Goal: Navigation & Orientation: Find specific page/section

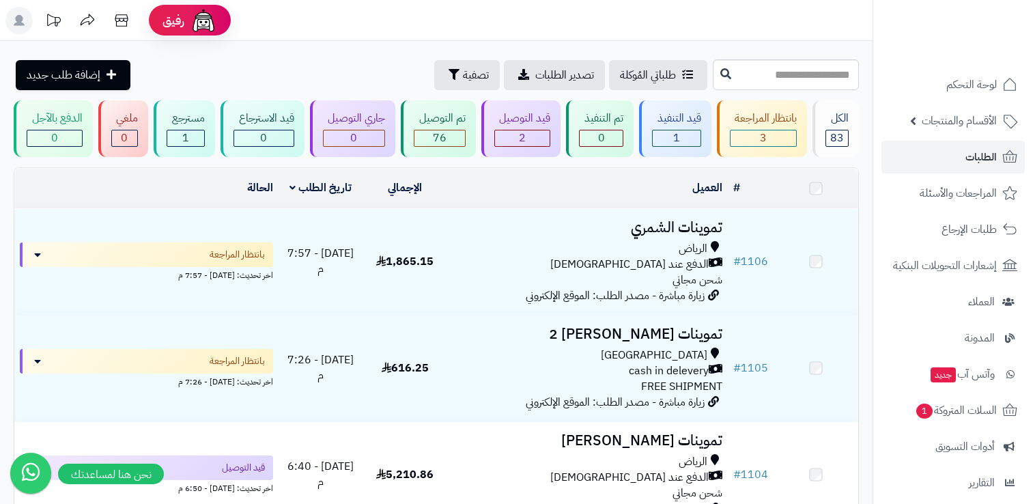
click at [920, 154] on link "الطلبات" at bounding box center [952, 157] width 143 height 33
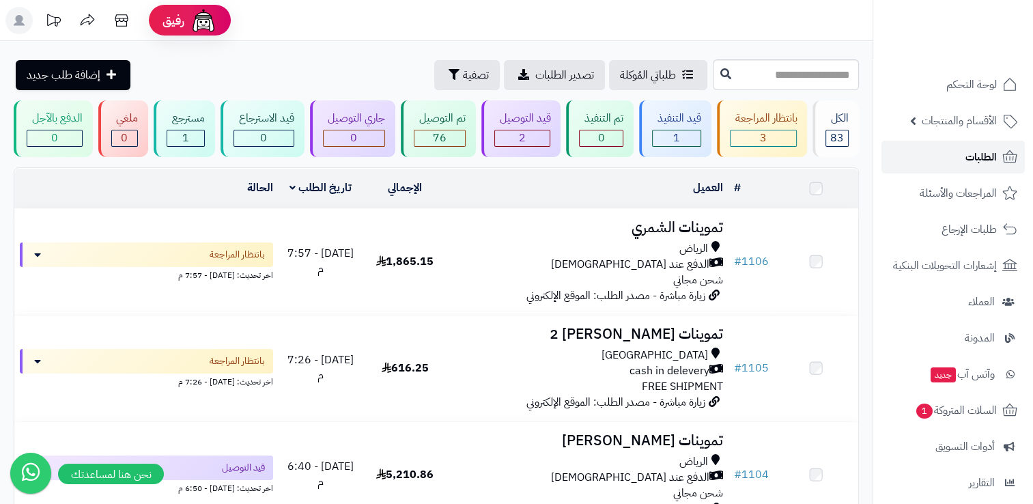
click at [918, 157] on link "الطلبات" at bounding box center [952, 157] width 143 height 33
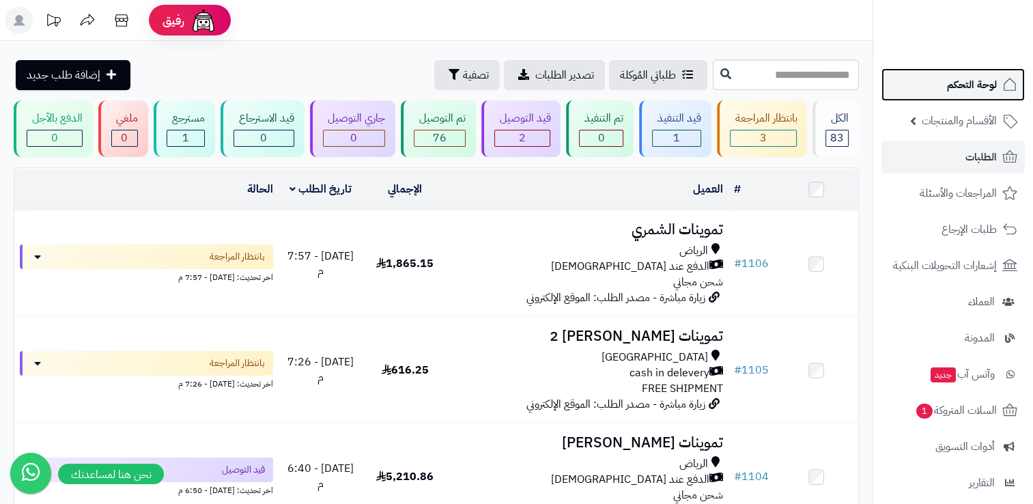
click at [969, 86] on span "لوحة التحكم" at bounding box center [972, 84] width 50 height 19
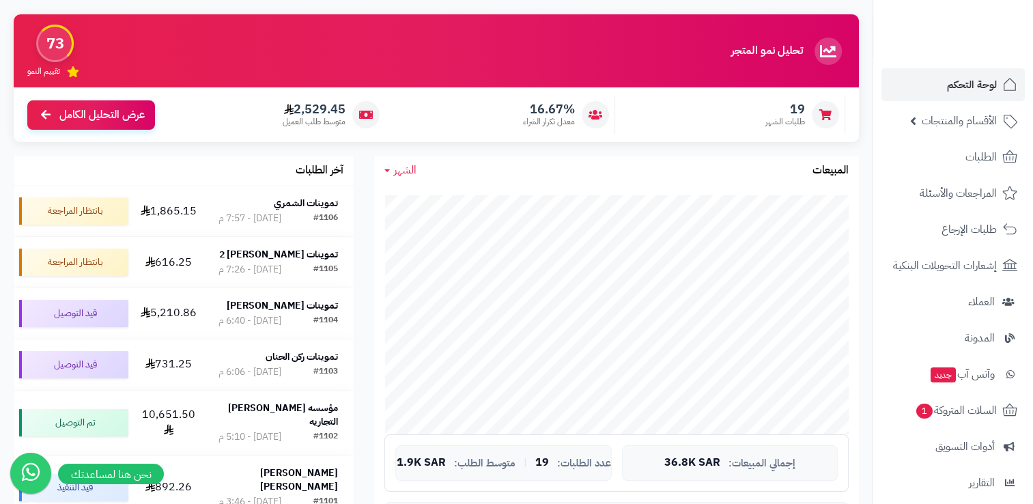
scroll to position [68, 0]
